Goal: Book appointment/travel/reservation

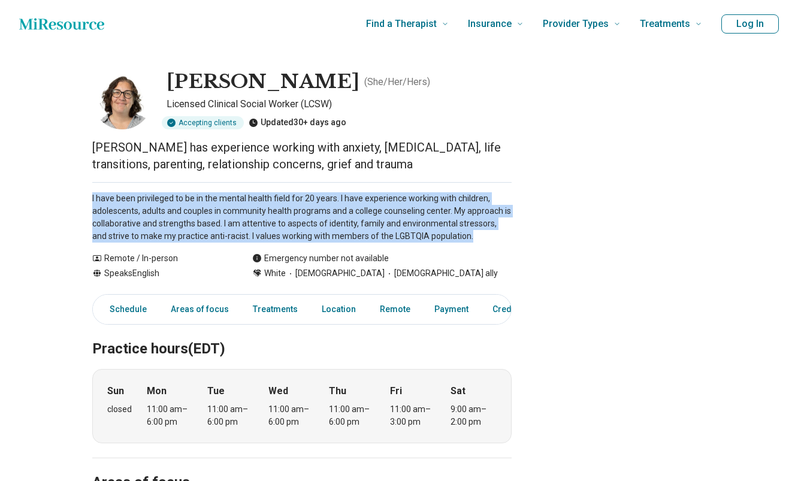
click at [353, 219] on p "I have been privileged to be in the mental health field for 20 years. I have ex…" at bounding box center [301, 217] width 419 height 50
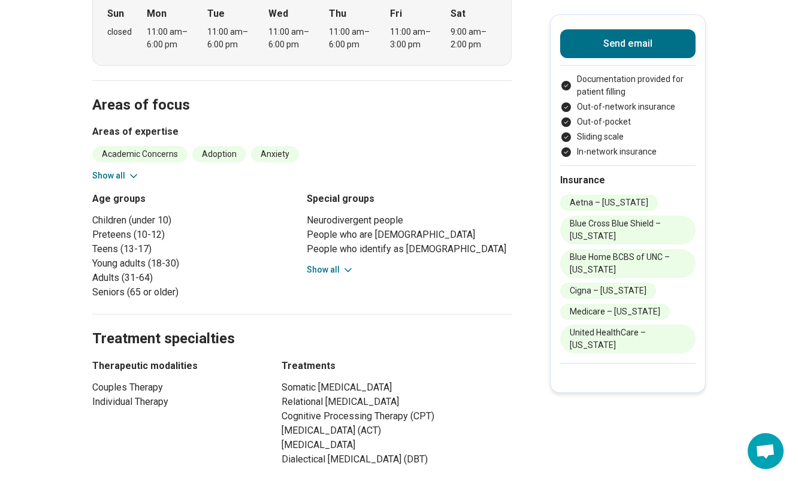
scroll to position [377, 0]
drag, startPoint x: 273, startPoint y: 388, endPoint x: 493, endPoint y: 447, distance: 228.2
click at [493, 447] on div "Therapeutic modalities Couples Therapy Individual Therapy Treatments Somatic [M…" at bounding box center [301, 413] width 419 height 108
click at [396, 319] on h2 "Treatment specialties" at bounding box center [301, 325] width 419 height 49
click at [343, 278] on div "Special groups Neurodivergent people People who are [DEMOGRAPHIC_DATA] People w…" at bounding box center [409, 246] width 205 height 108
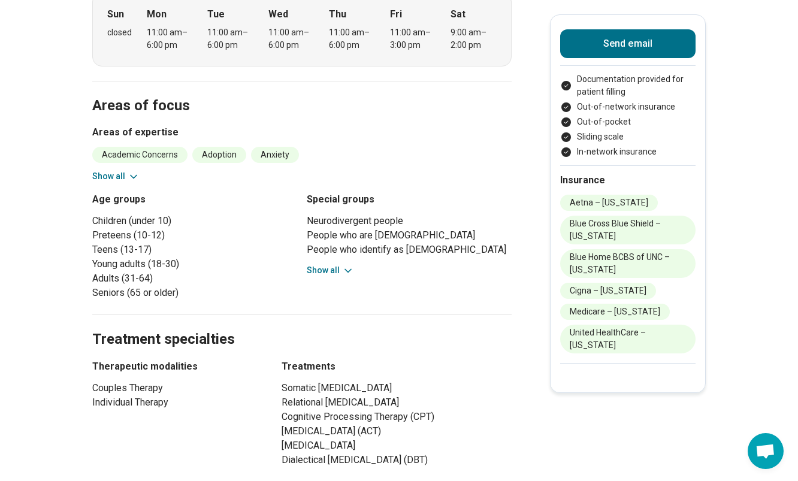
click at [335, 271] on button "Show all" at bounding box center [330, 270] width 47 height 13
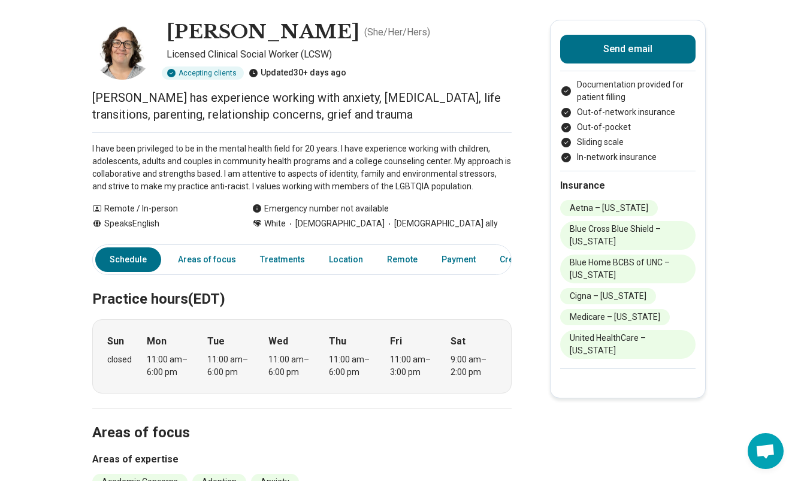
scroll to position [0, 0]
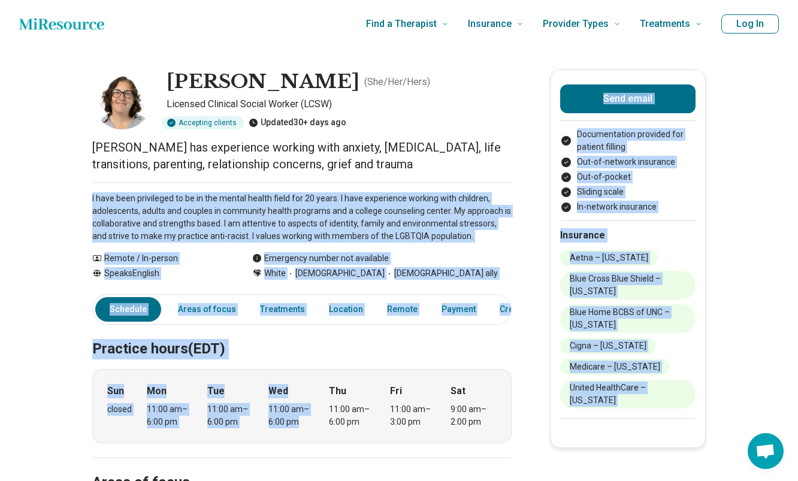
drag, startPoint x: 313, startPoint y: 183, endPoint x: 359, endPoint y: 363, distance: 185.3
click at [359, 363] on section "Practice hours (EDT) Sun closed Mon 11:00 am – 6:00 pm Tue 11:00 am – 6:00 pm W…" at bounding box center [301, 383] width 419 height 147
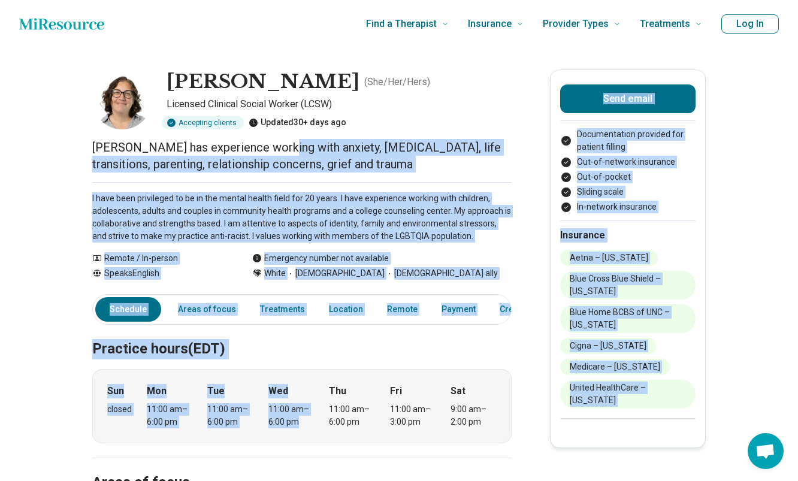
drag, startPoint x: 331, startPoint y: 360, endPoint x: 281, endPoint y: 150, distance: 215.4
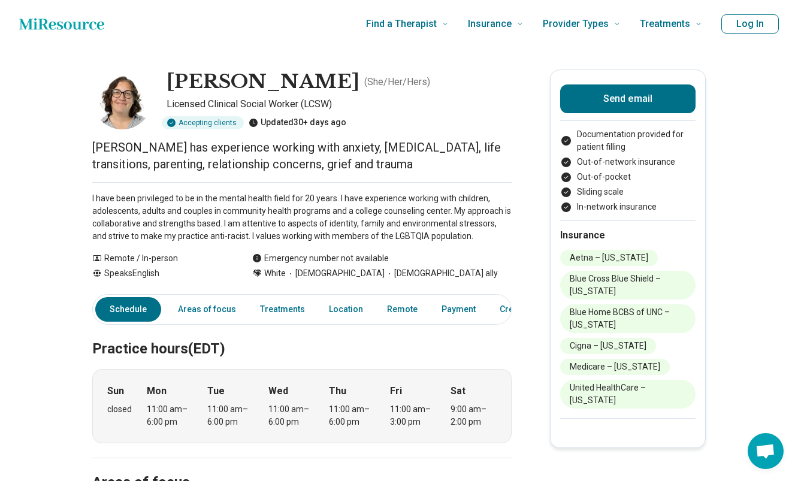
click at [275, 144] on p "[PERSON_NAME] has experience working with anxiety, [MEDICAL_DATA], life transit…" at bounding box center [301, 156] width 419 height 34
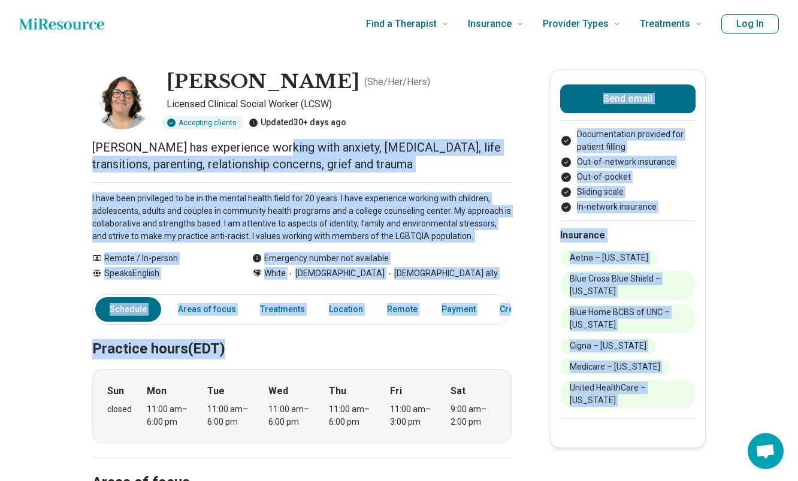
drag, startPoint x: 275, startPoint y: 144, endPoint x: 328, endPoint y: 358, distance: 219.5
click at [307, 347] on h2 "Practice hours (EDT)" at bounding box center [301, 334] width 419 height 49
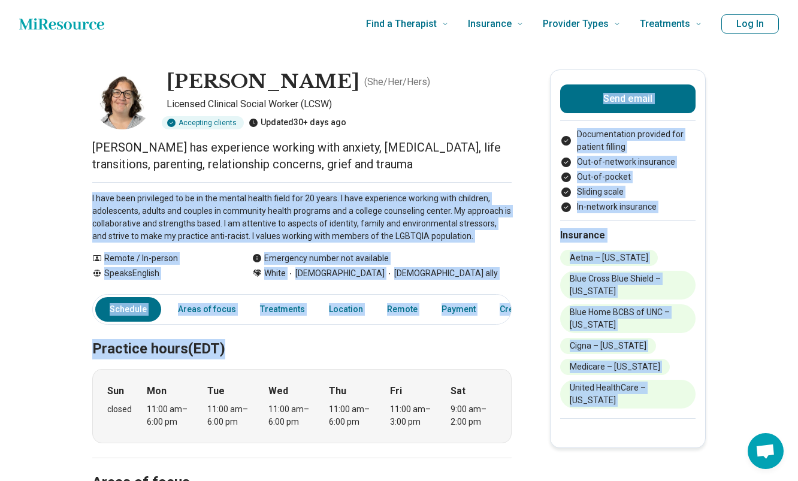
drag, startPoint x: 307, startPoint y: 347, endPoint x: 251, endPoint y: 187, distance: 169.5
click at [251, 187] on div "I have been privileged to be in the mental health field for 20 years. I have ex…" at bounding box center [301, 212] width 419 height 60
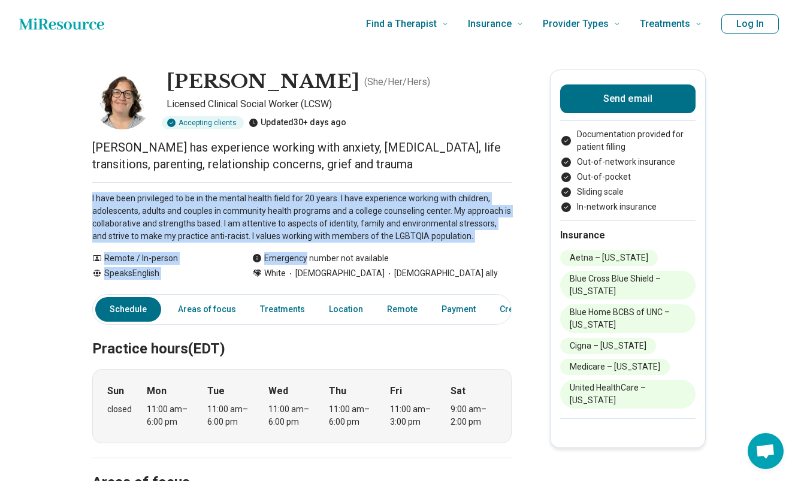
drag, startPoint x: 251, startPoint y: 187, endPoint x: 346, endPoint y: 252, distance: 115.0
click at [310, 229] on p "I have been privileged to be in the mental health field for 20 years. I have ex…" at bounding box center [301, 217] width 419 height 50
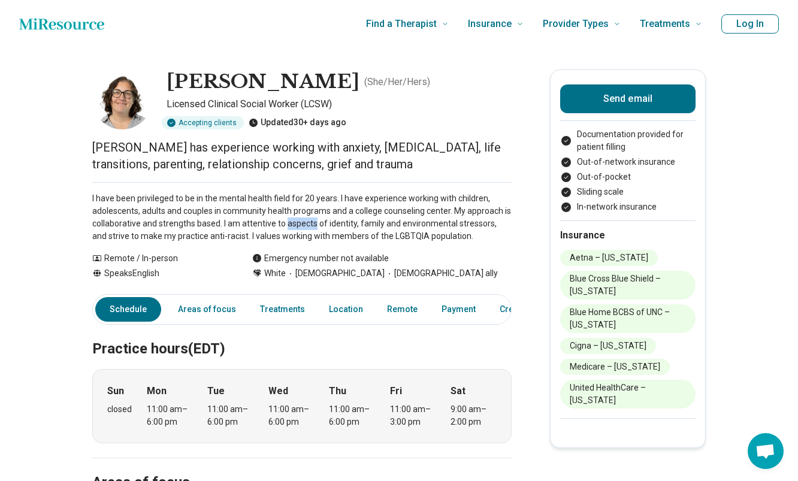
click at [310, 229] on p "I have been privileged to be in the mental health field for 20 years. I have ex…" at bounding box center [301, 217] width 419 height 50
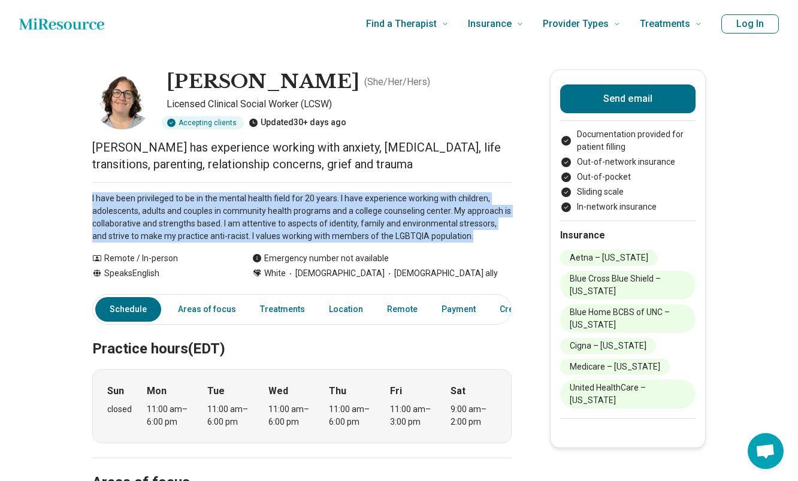
click at [310, 229] on p "I have been privileged to be in the mental health field for 20 years. I have ex…" at bounding box center [301, 217] width 419 height 50
click at [302, 211] on p "I have been privileged to be in the mental health field for 20 years. I have ex…" at bounding box center [301, 217] width 419 height 50
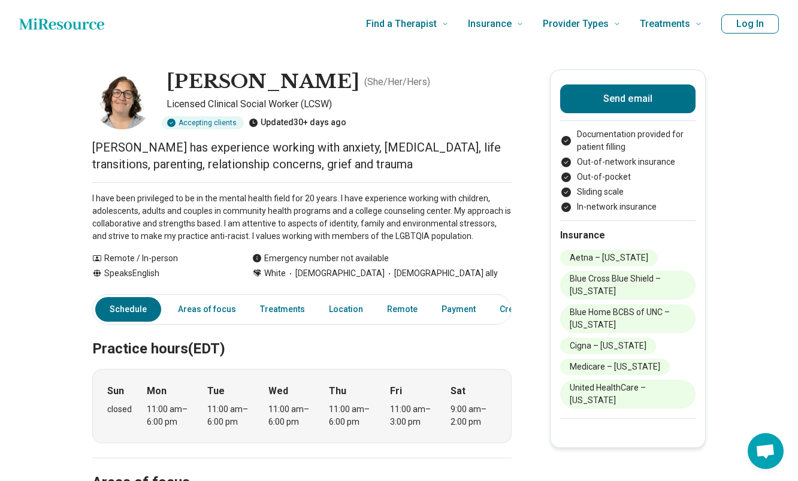
click at [134, 316] on link "Schedule" at bounding box center [128, 309] width 66 height 25
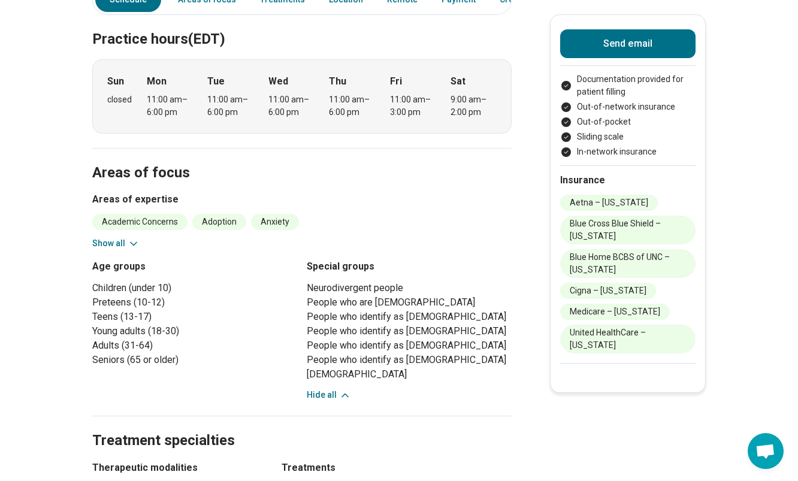
scroll to position [310, 0]
click at [153, 108] on div "11:00 am – 6:00 pm" at bounding box center [170, 105] width 46 height 25
click at [308, 100] on div "11:00 am – 6:00 pm" at bounding box center [291, 105] width 46 height 25
click at [122, 243] on button "Show all" at bounding box center [115, 243] width 47 height 13
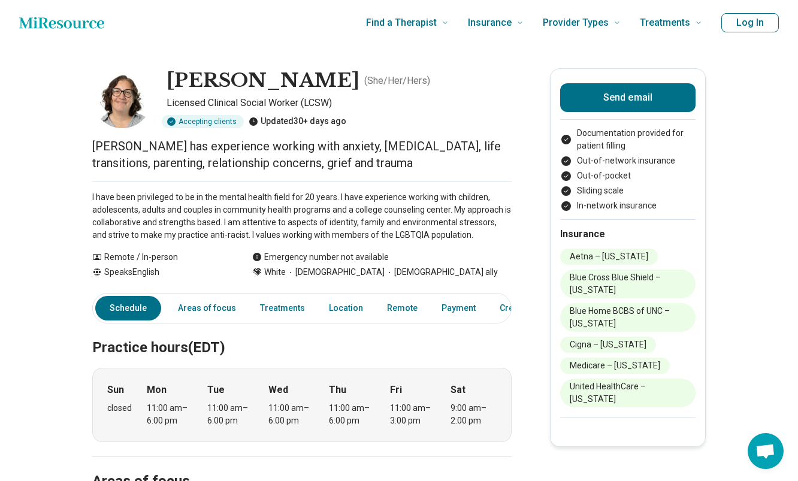
scroll to position [0, 0]
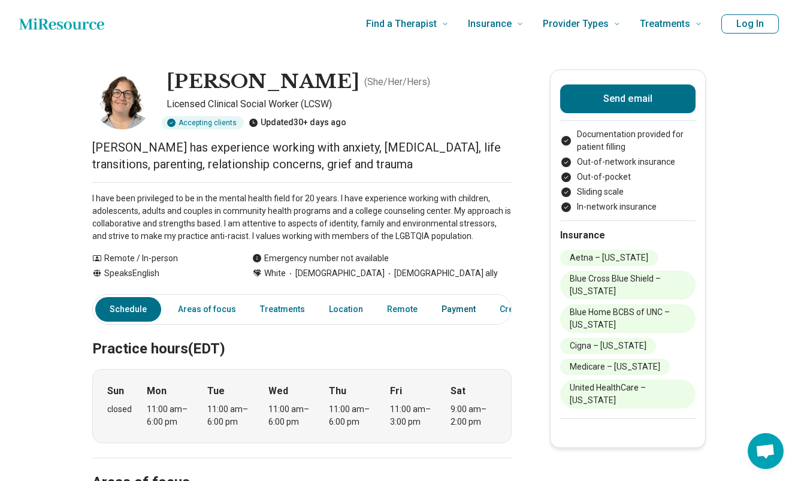
click at [459, 306] on link "Payment" at bounding box center [458, 309] width 49 height 25
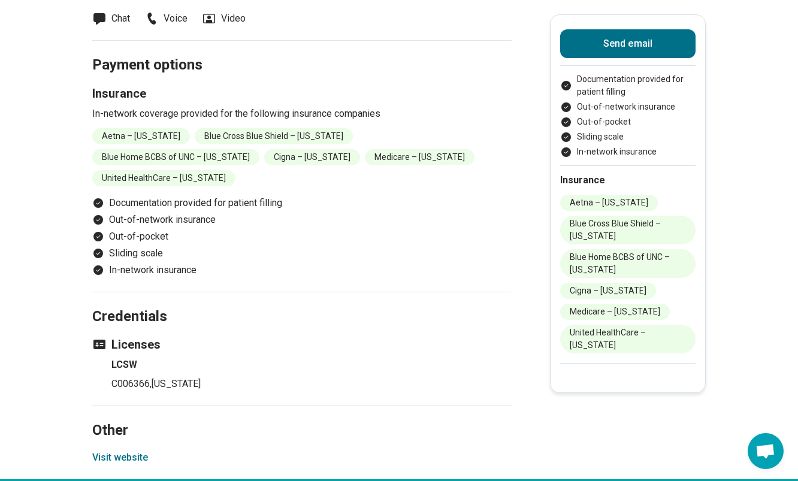
scroll to position [1304, 0]
